Goal: Information Seeking & Learning: Learn about a topic

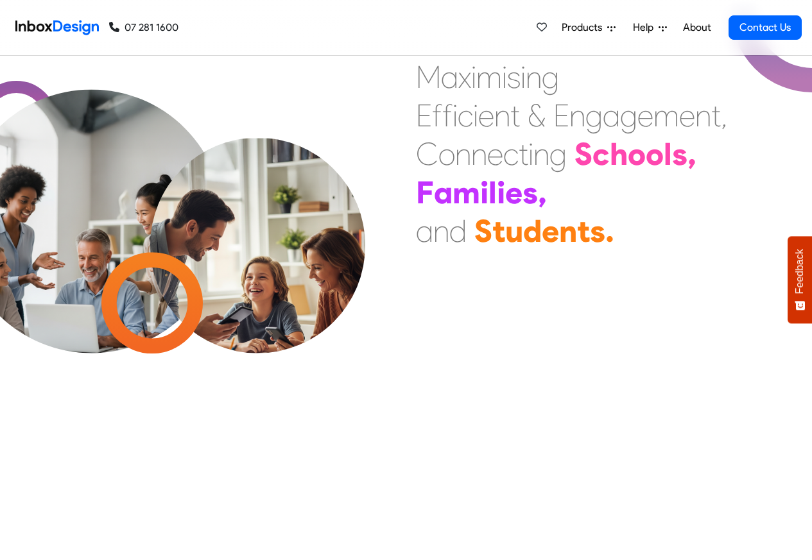
scroll to position [4111, 0]
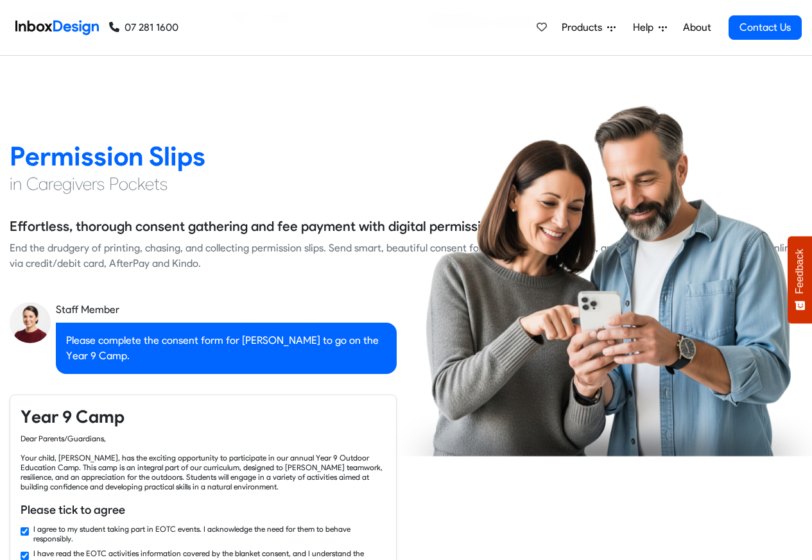
checkbox input "false"
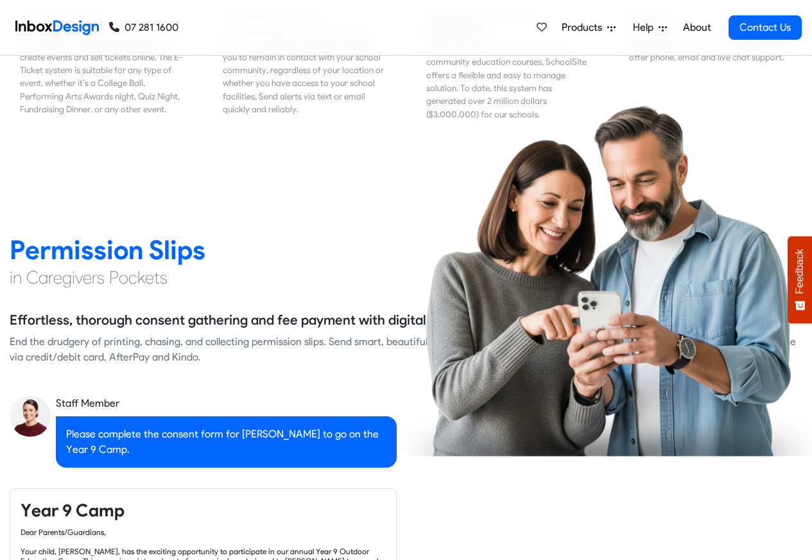
checkbox input "false"
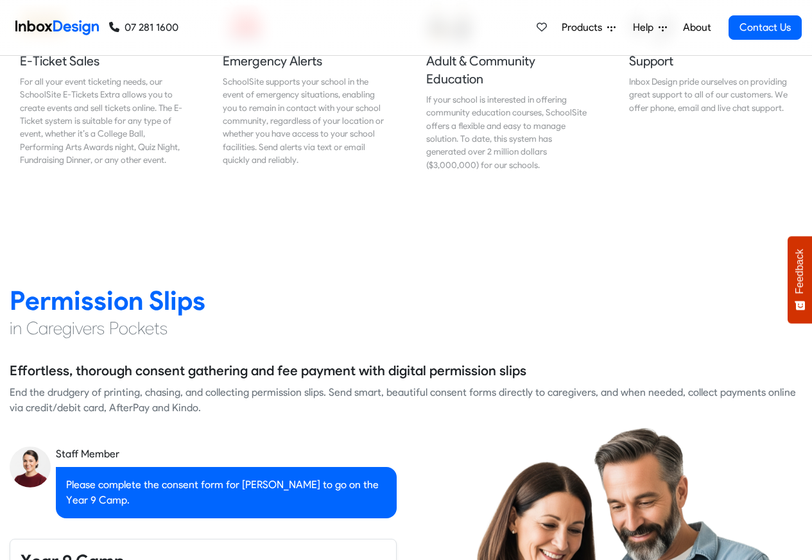
checkbox input "false"
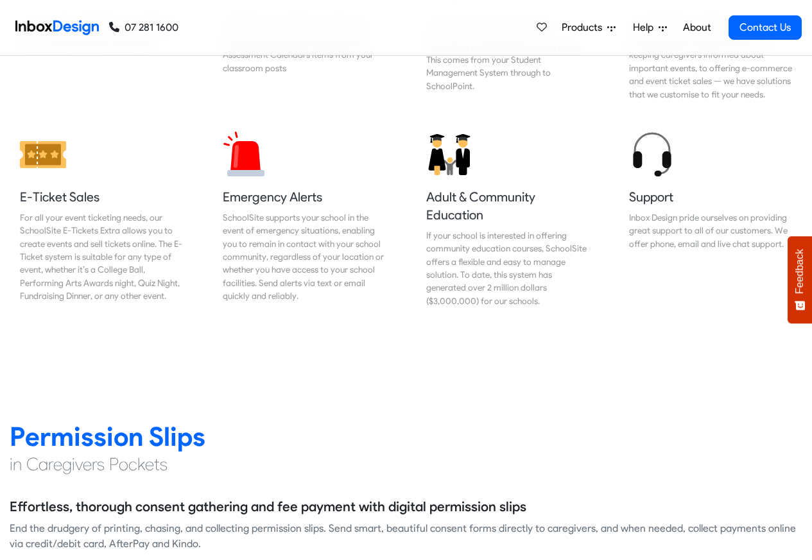
checkbox input "false"
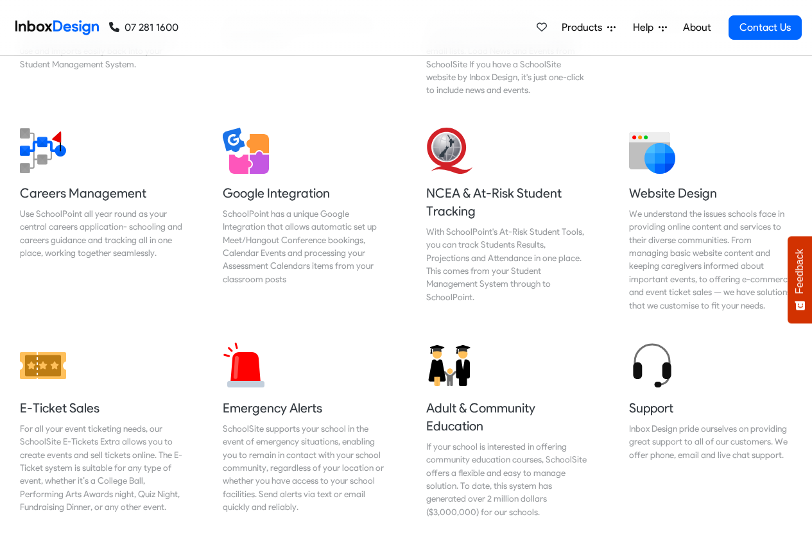
checkbox input "false"
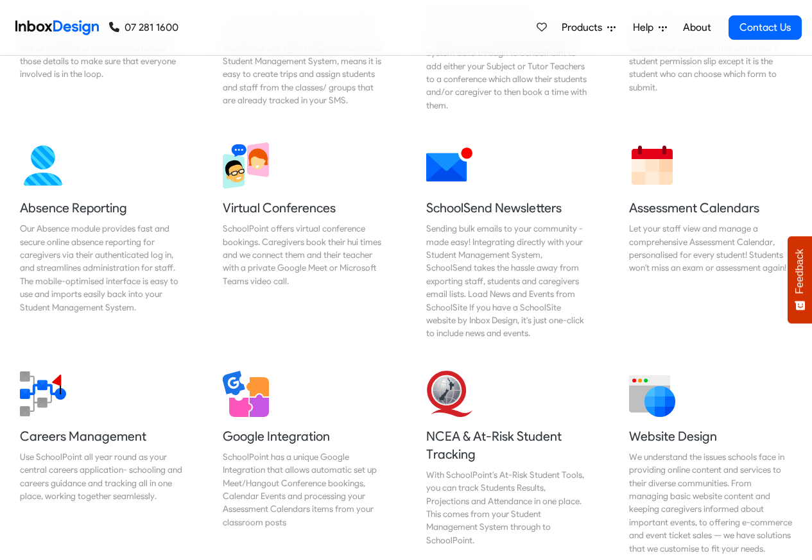
checkbox input "false"
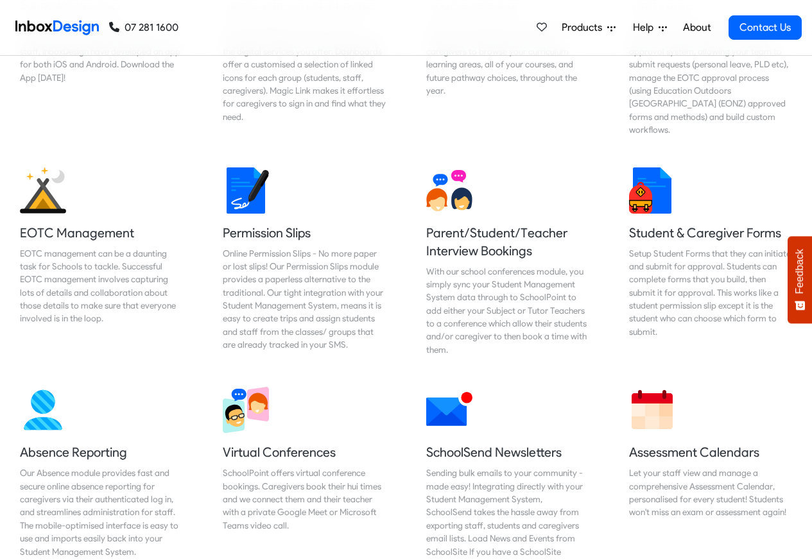
checkbox input "false"
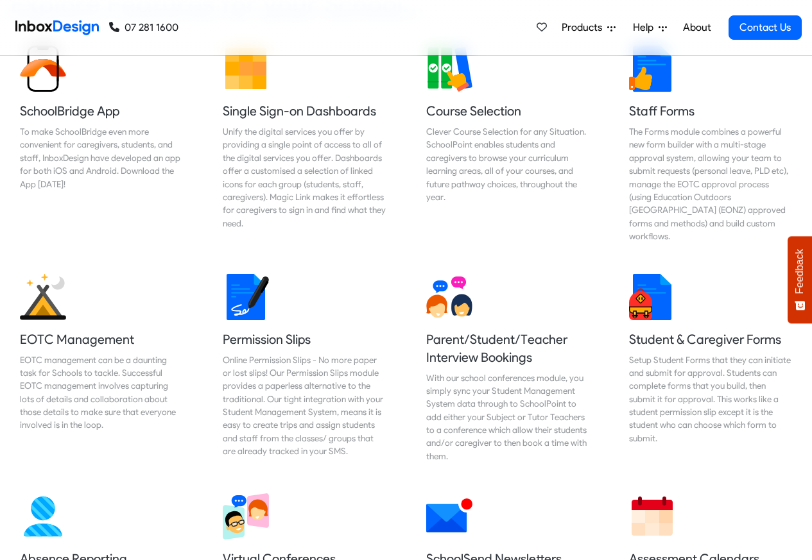
checkbox input "false"
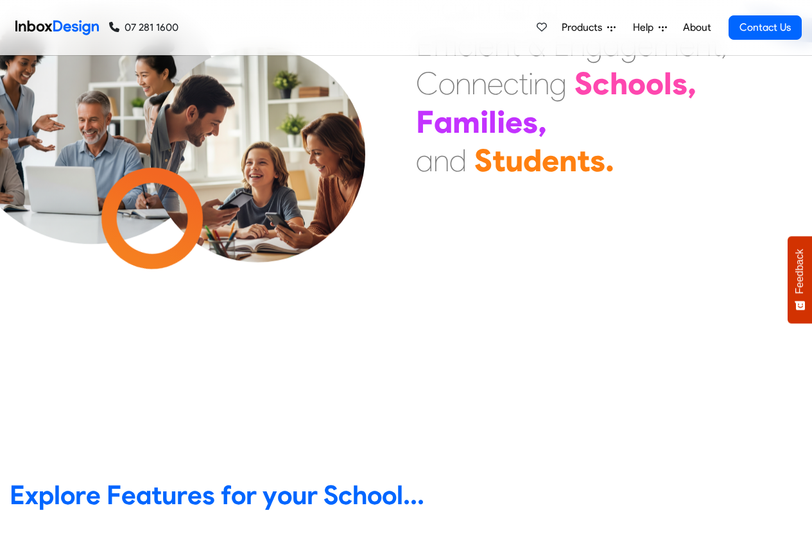
scroll to position [0, 0]
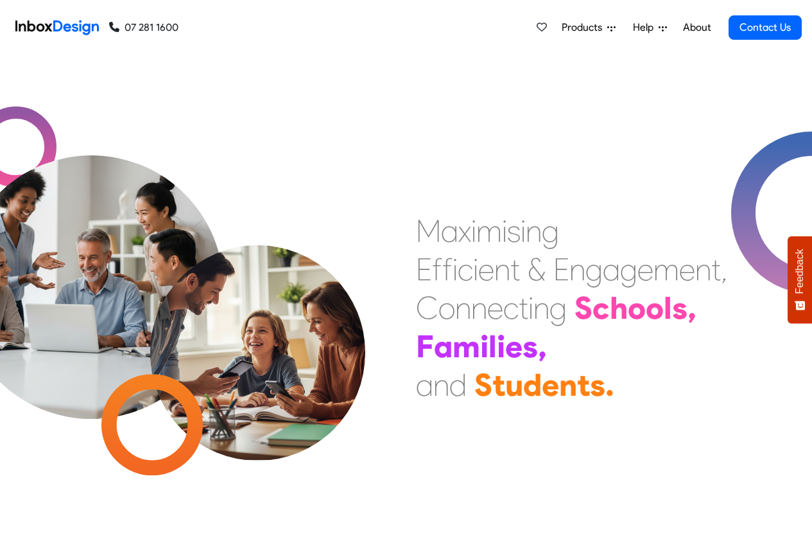
click at [695, 28] on link "About" at bounding box center [696, 28] width 35 height 26
